Goal: Task Accomplishment & Management: Manage account settings

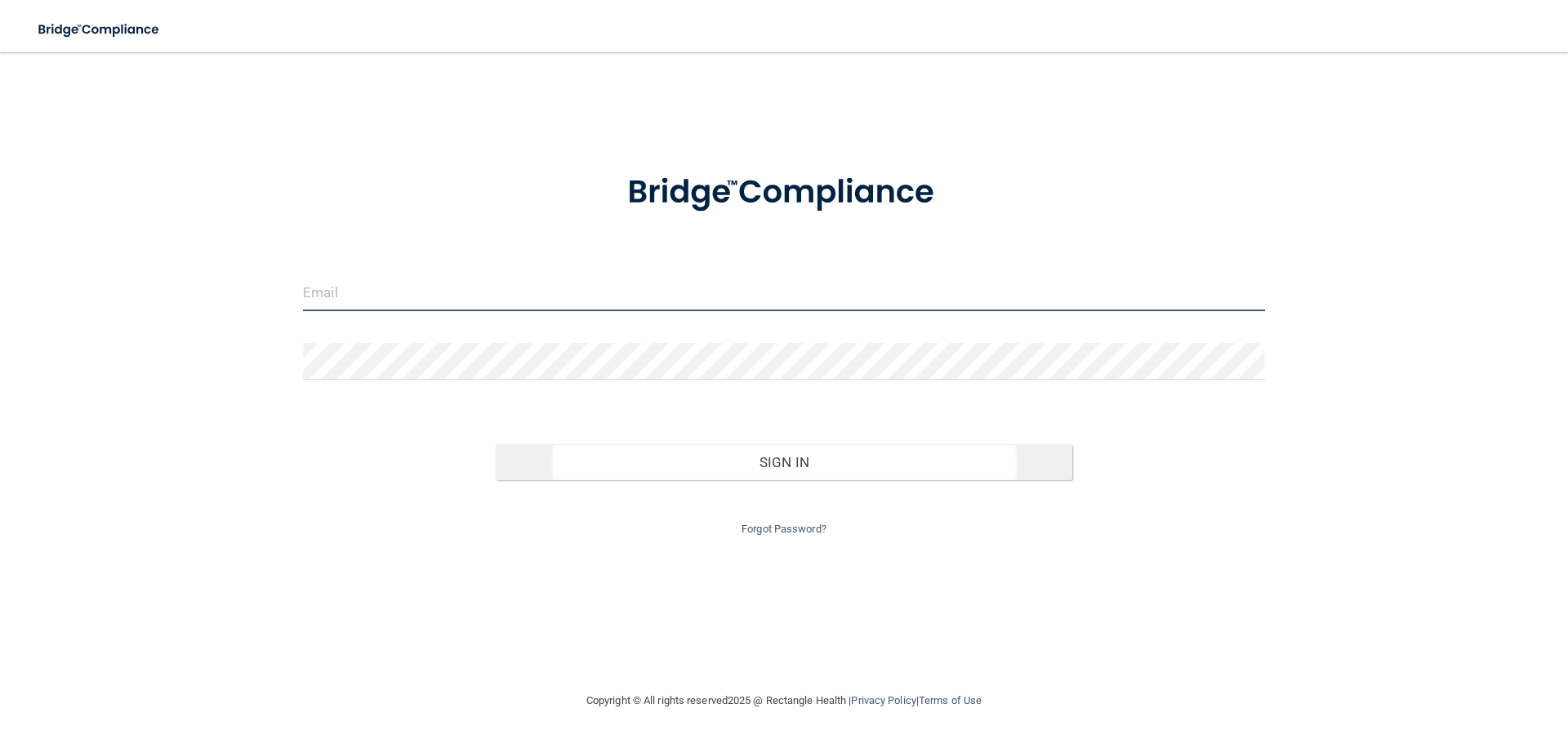
type input "[EMAIL_ADDRESS][DOMAIN_NAME]"
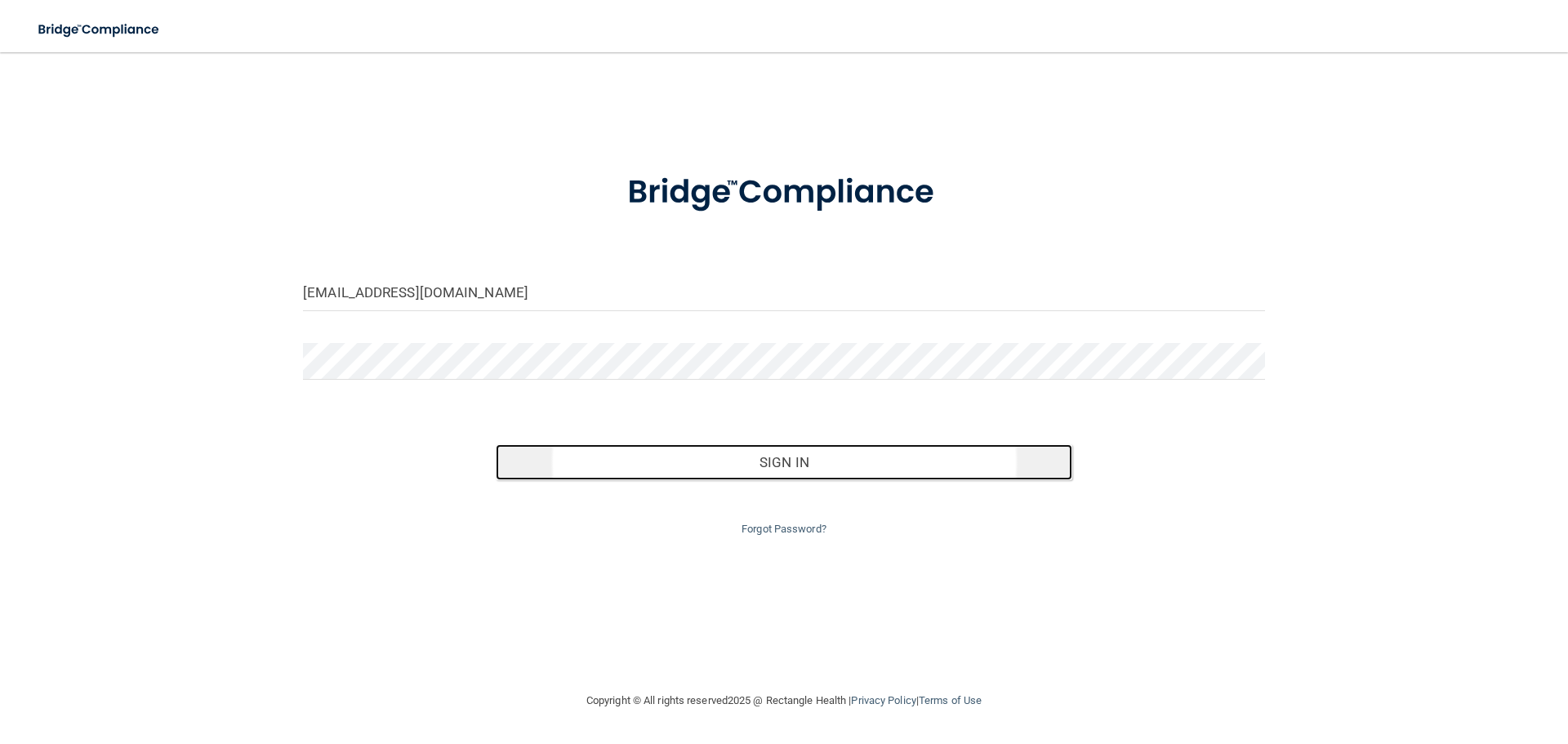
click at [697, 450] on button "Sign In" at bounding box center [784, 462] width 577 height 36
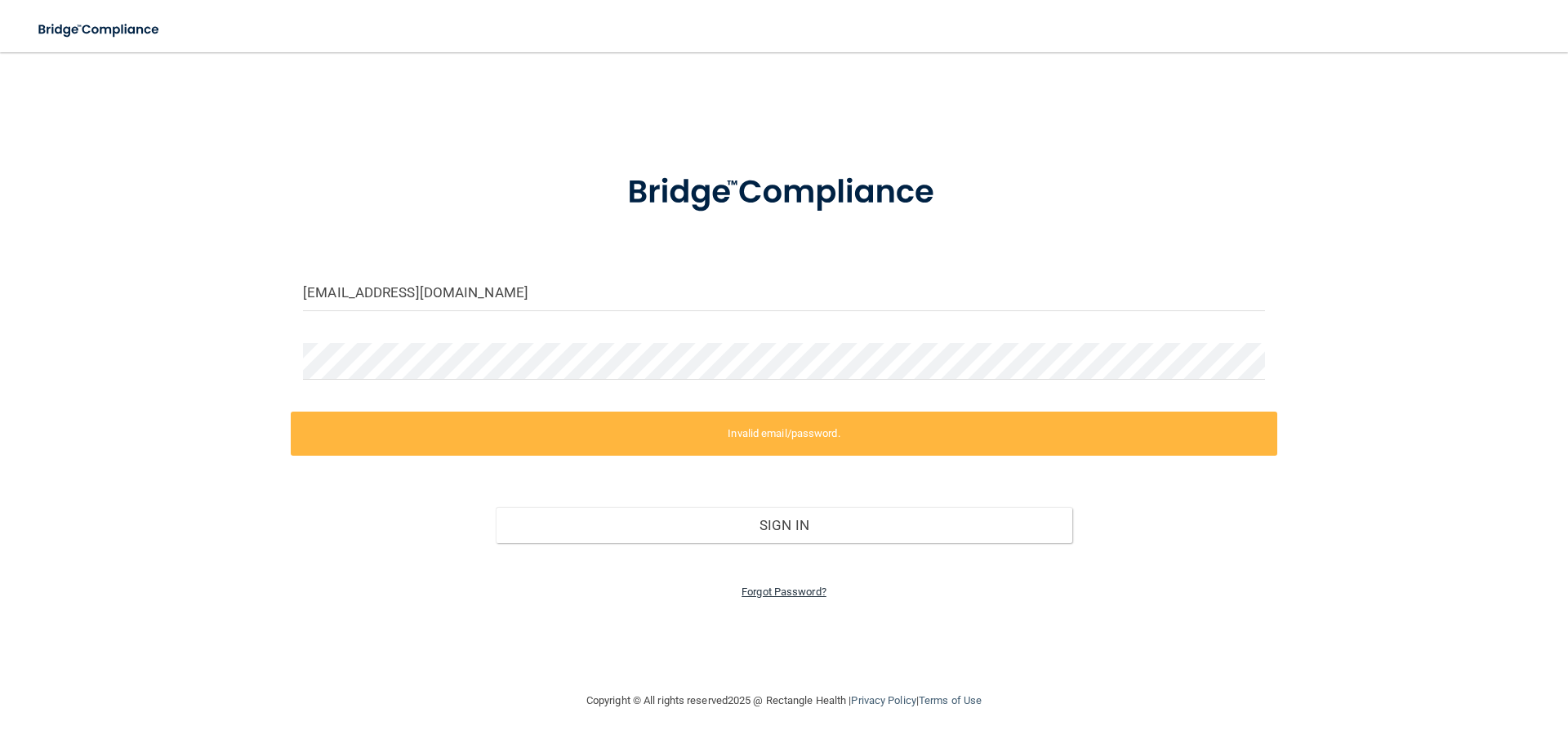
click at [797, 594] on link "Forgot Password?" at bounding box center [783, 592] width 85 height 12
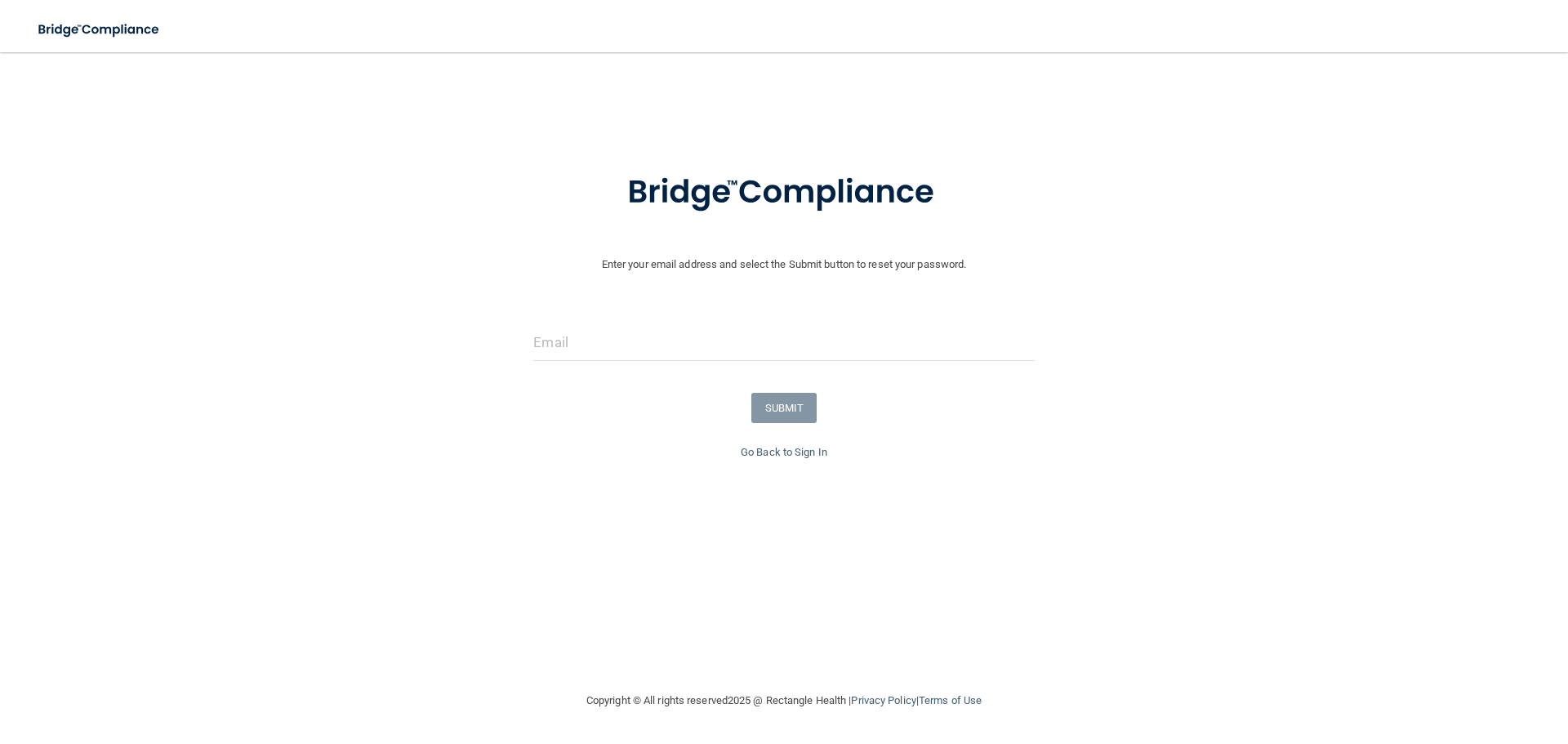
click at [803, 459] on div "Go Back to Sign In" at bounding box center [783, 452] width 1576 height 19
click at [803, 454] on link "Go Back to Sign In" at bounding box center [783, 452] width 86 height 12
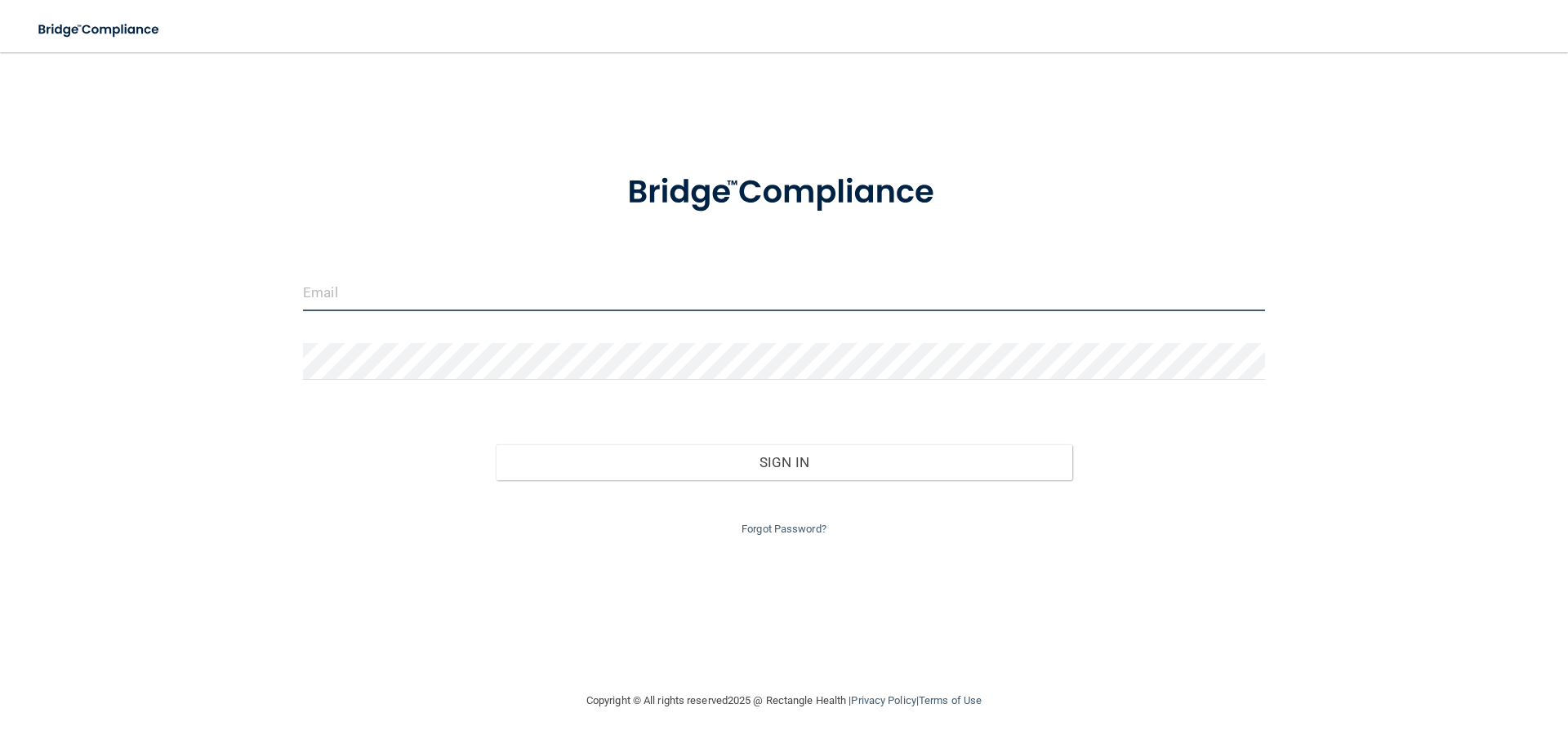
type input "[EMAIL_ADDRESS][DOMAIN_NAME]"
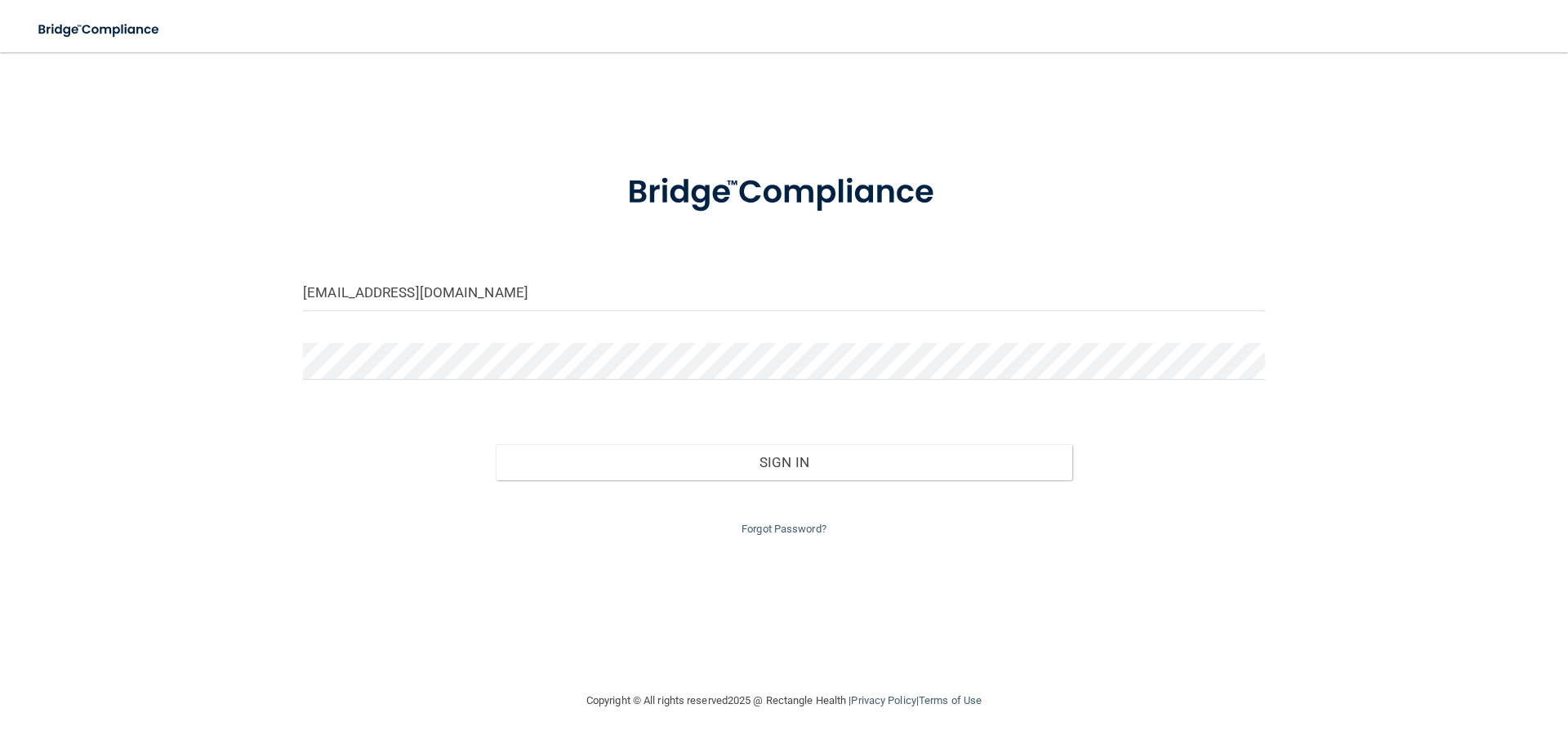
click at [707, 183] on img at bounding box center [784, 192] width 381 height 85
click at [76, 20] on img at bounding box center [100, 30] width 150 height 33
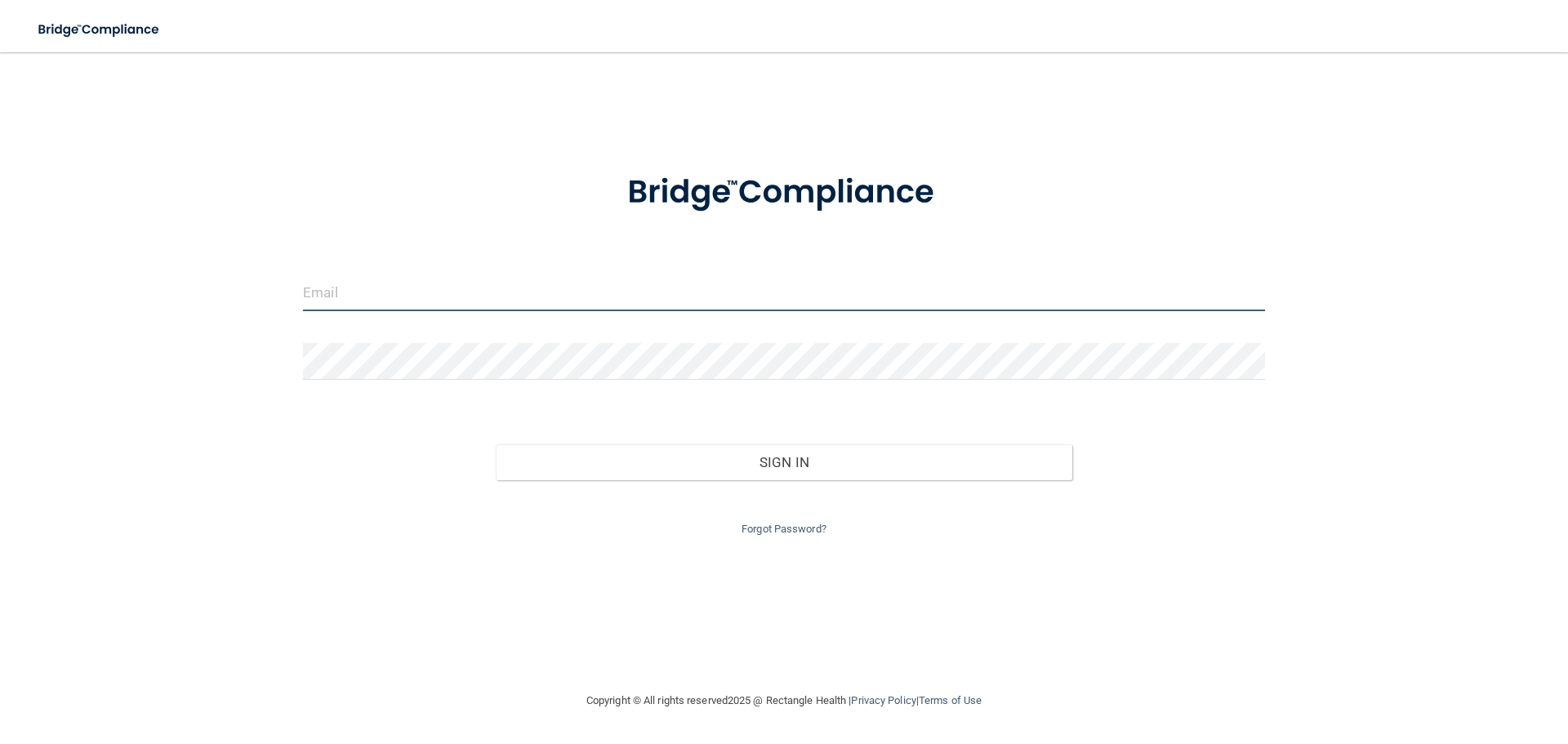
type input "[EMAIL_ADDRESS][DOMAIN_NAME]"
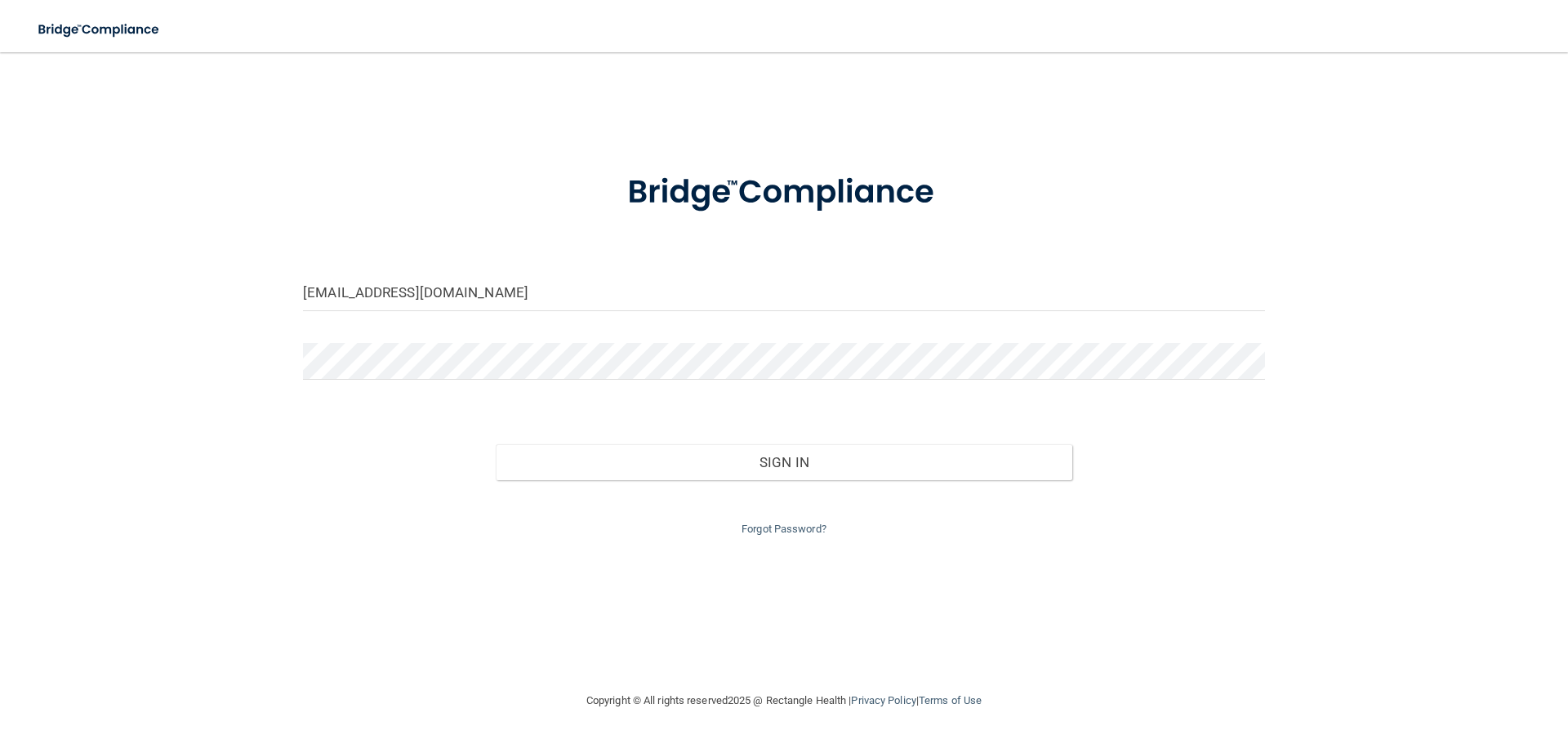
click at [115, 52] on link at bounding box center [143, 29] width 237 height 59
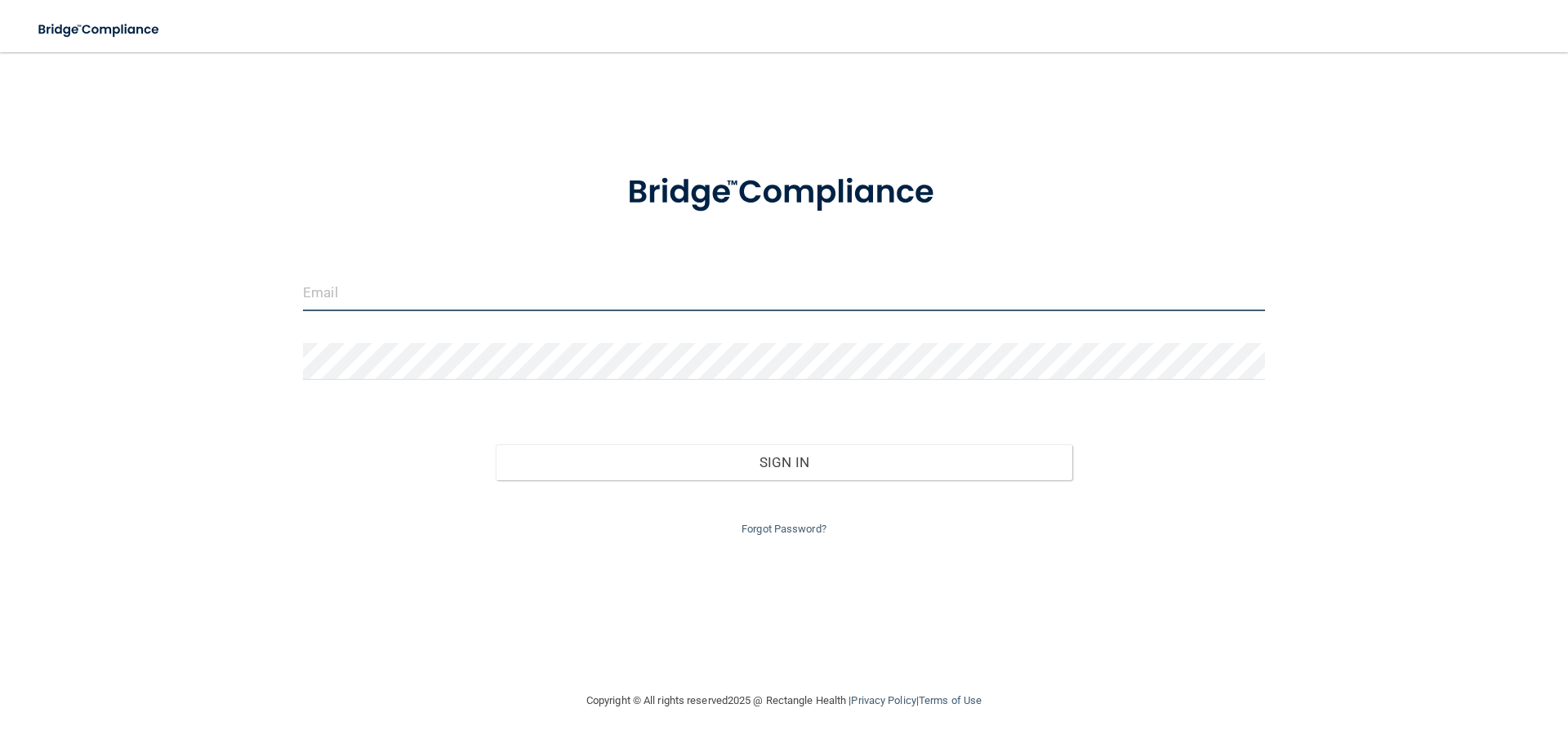
type input "[EMAIL_ADDRESS][DOMAIN_NAME]"
